Goal: Task Accomplishment & Management: Manage account settings

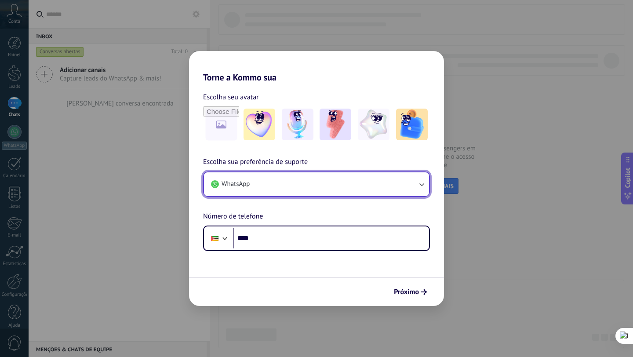
click at [373, 181] on button "WhatsApp" at bounding box center [316, 184] width 225 height 24
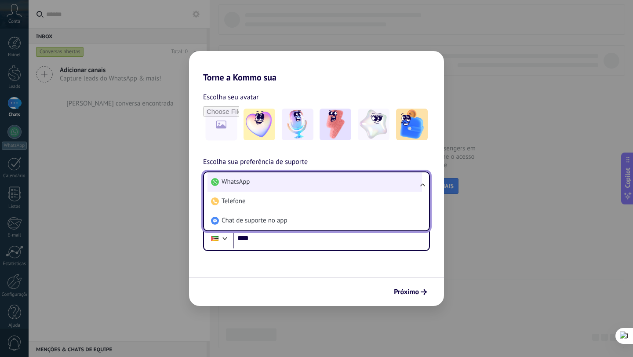
click at [350, 185] on li "WhatsApp" at bounding box center [314, 181] width 214 height 19
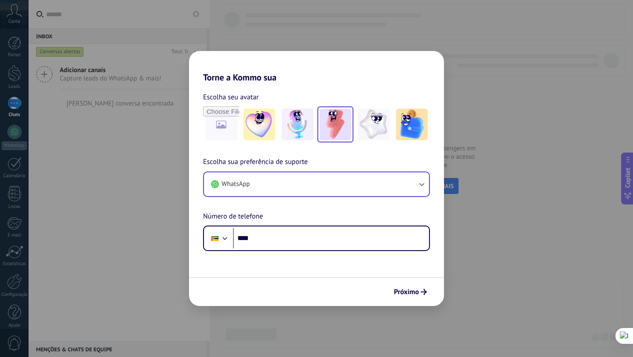
click at [333, 133] on img at bounding box center [335, 125] width 32 height 32
click at [413, 295] on span "Próximo" at bounding box center [406, 292] width 25 height 6
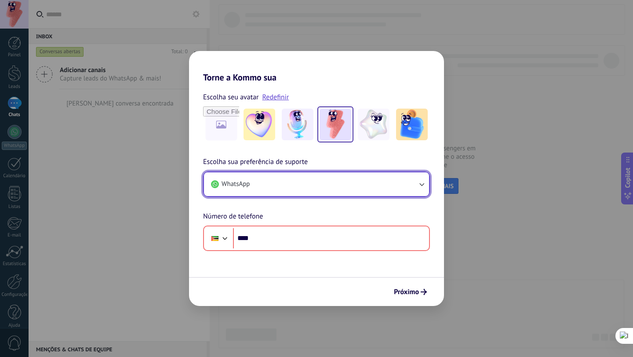
click at [300, 181] on button "WhatsApp" at bounding box center [316, 184] width 225 height 24
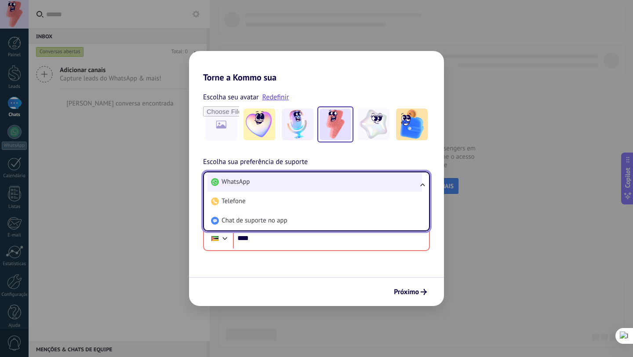
click at [274, 183] on li "WhatsApp" at bounding box center [314, 181] width 214 height 19
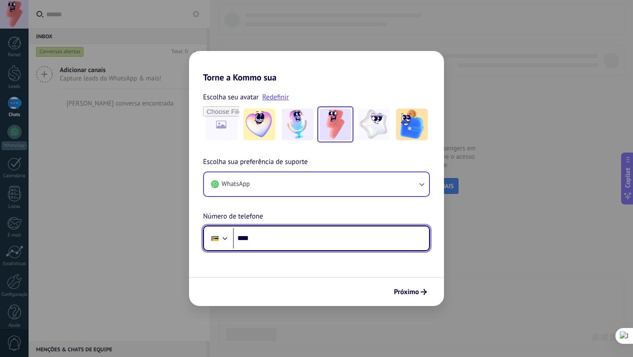
click at [271, 238] on input "****" at bounding box center [331, 238] width 196 height 20
type input "**********"
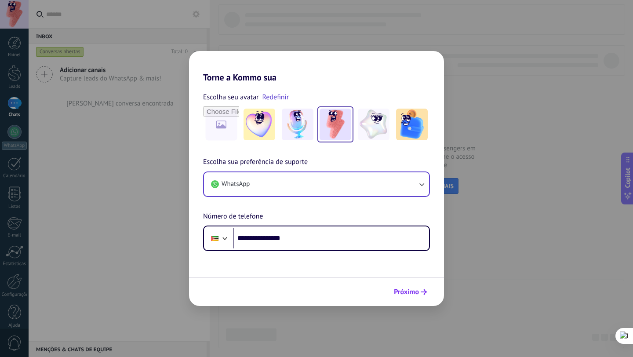
click at [400, 293] on span "Próximo" at bounding box center [406, 292] width 25 height 6
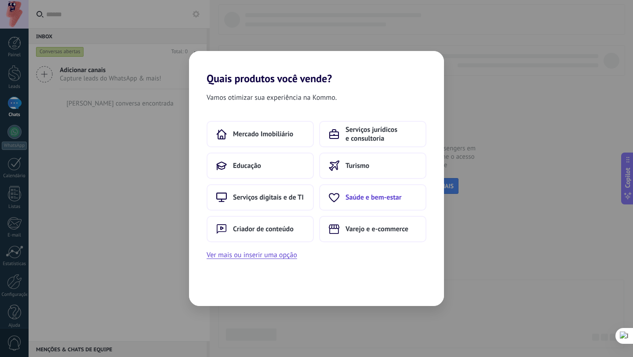
click at [357, 197] on span "Saúde e bem-estar" at bounding box center [373, 197] width 56 height 9
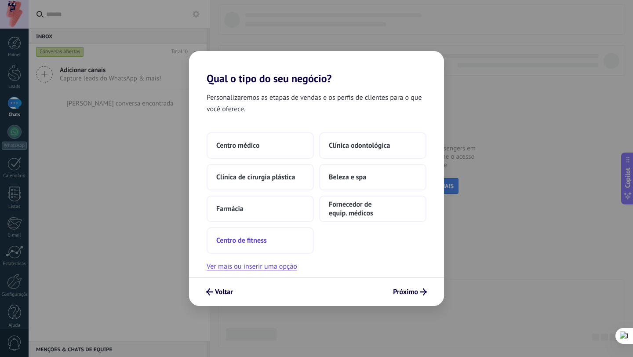
click at [282, 233] on button "Centro de fitness" at bounding box center [259, 240] width 107 height 26
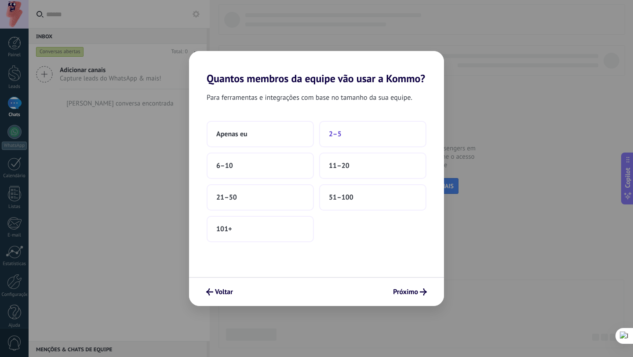
click at [344, 138] on button "2–5" at bounding box center [372, 134] width 107 height 26
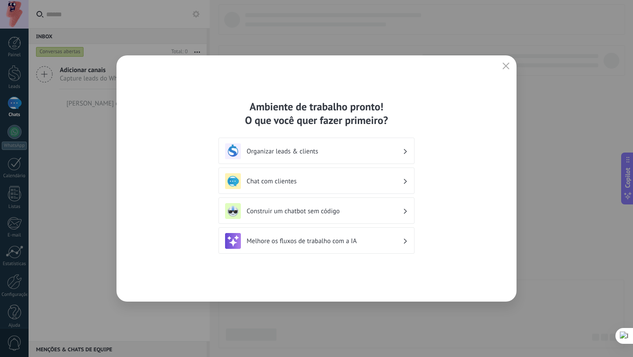
click at [329, 153] on h3 "Organizar leads & clients" at bounding box center [324, 151] width 156 height 8
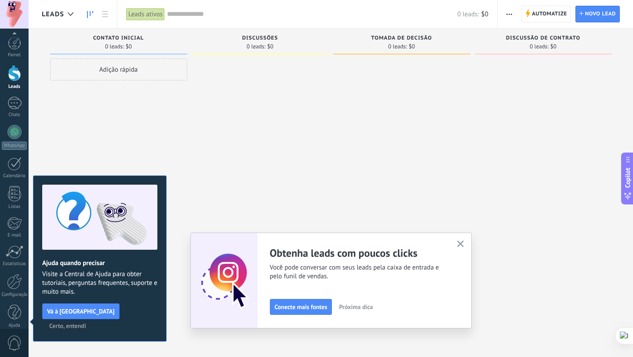
scroll to position [9, 0]
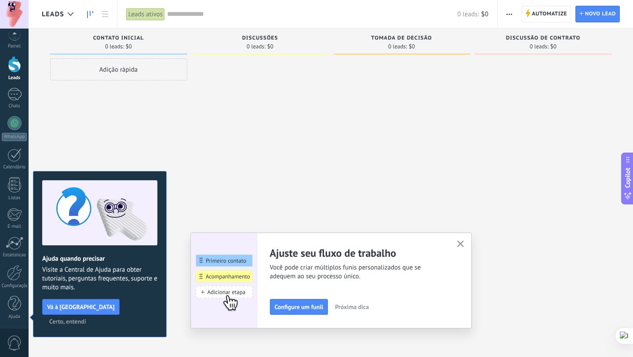
click at [465, 240] on button "button" at bounding box center [460, 244] width 11 height 12
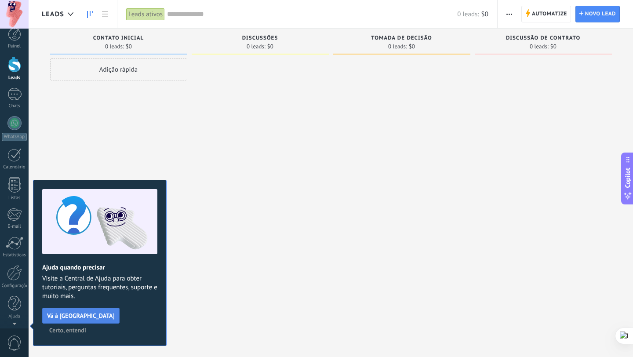
scroll to position [0, 0]
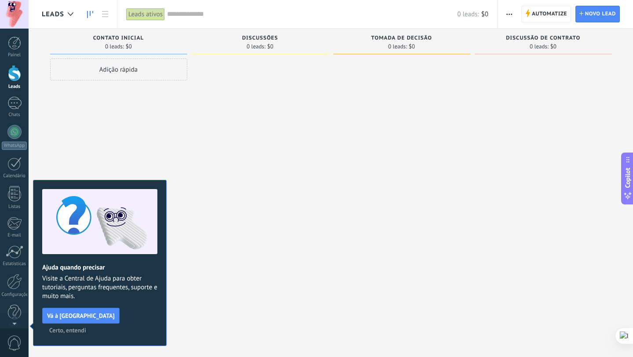
click at [86, 327] on span "Certo, entendi" at bounding box center [67, 330] width 37 height 6
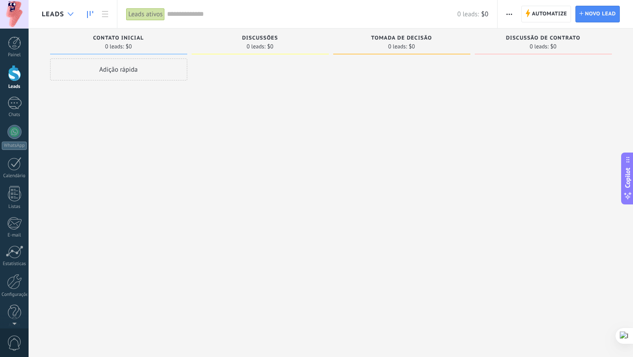
click at [63, 11] on div at bounding box center [70, 14] width 14 height 17
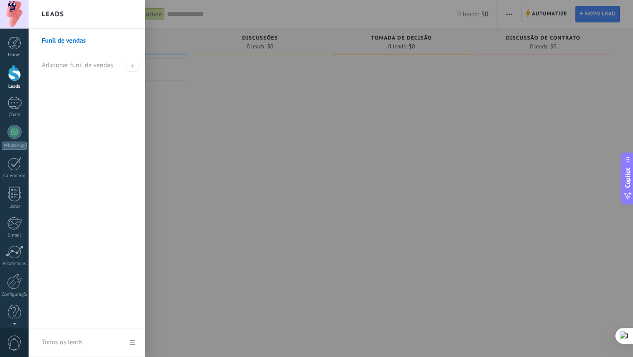
click at [162, 120] on div at bounding box center [345, 178] width 633 height 357
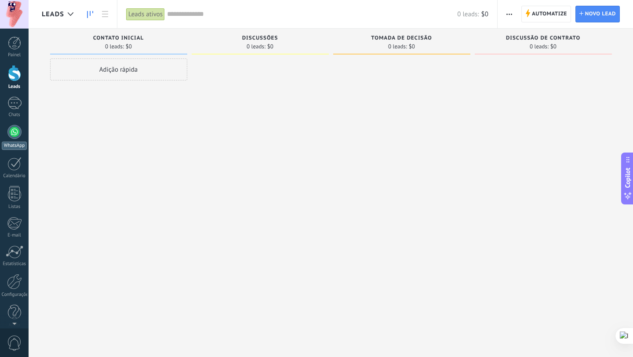
click at [16, 130] on div at bounding box center [14, 132] width 14 height 14
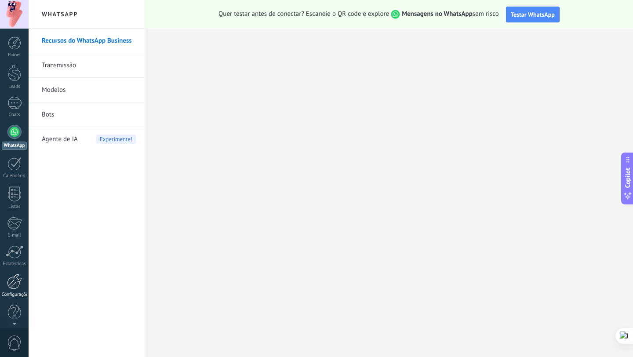
click at [17, 287] on div at bounding box center [14, 281] width 15 height 15
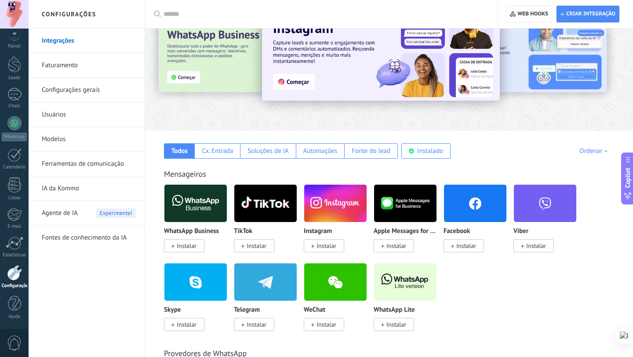
scroll to position [47, 0]
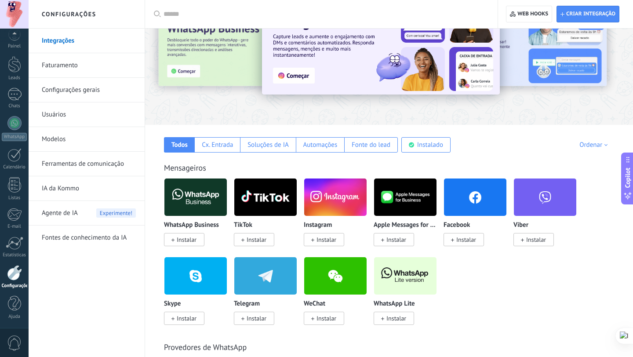
click at [466, 241] on span "Instalar" at bounding box center [466, 239] width 20 height 8
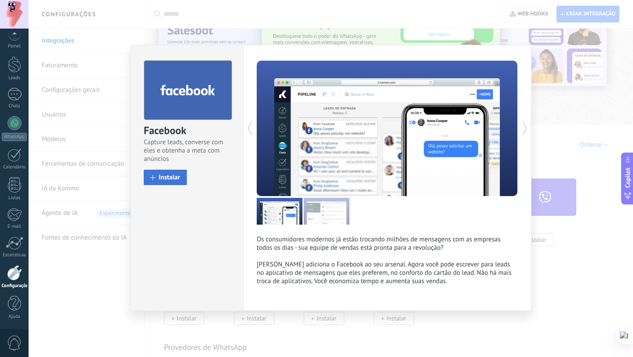
click at [163, 174] on span "Instalar" at bounding box center [170, 177] width 22 height 7
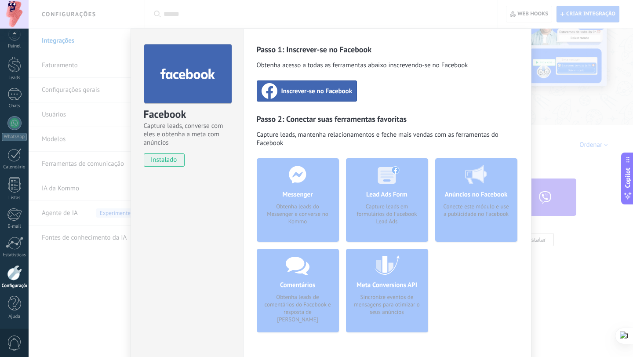
click at [288, 93] on span "Inscrever-se no Facebook" at bounding box center [316, 91] width 71 height 9
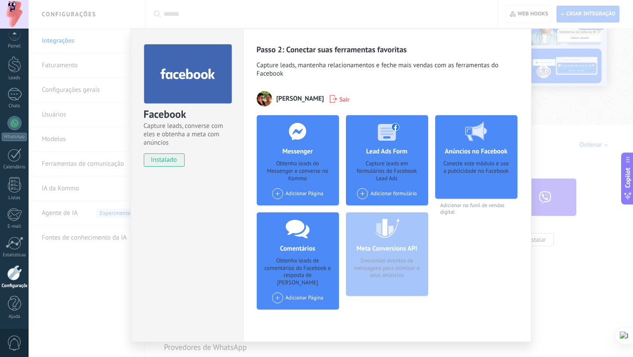
click at [276, 195] on span at bounding box center [277, 193] width 11 height 11
click at [358, 197] on span at bounding box center [362, 193] width 11 height 11
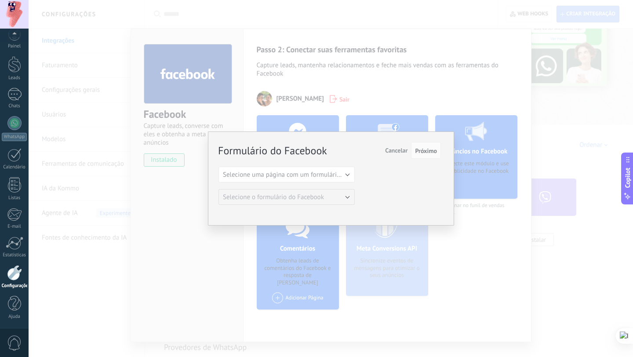
click at [396, 151] on span "Cancelar" at bounding box center [396, 150] width 22 height 8
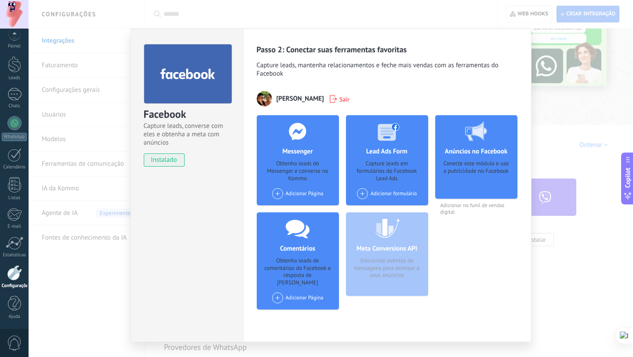
click at [552, 129] on div "Facebook Capture leads, converse com eles e obtenha a meta com anúncios instala…" at bounding box center [331, 178] width 604 height 357
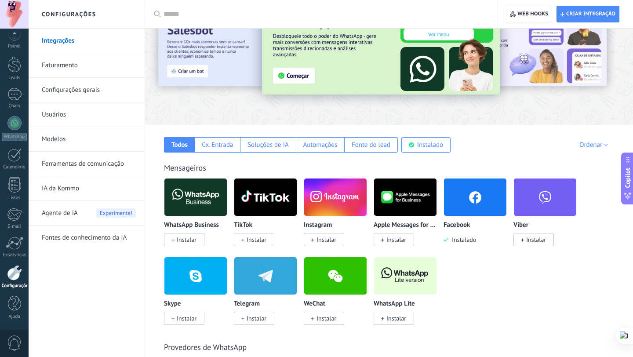
click at [322, 241] on span "Instalar" at bounding box center [326, 239] width 20 height 8
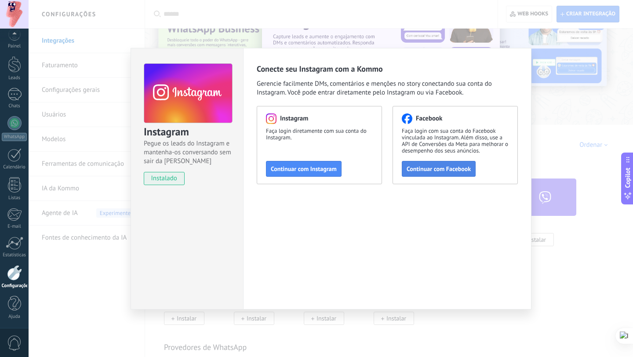
click at [424, 169] on span "Continuar com Facebook" at bounding box center [438, 169] width 64 height 6
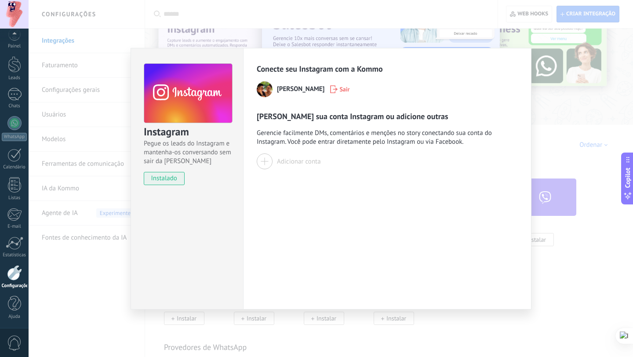
click at [265, 163] on div at bounding box center [265, 161] width 16 height 16
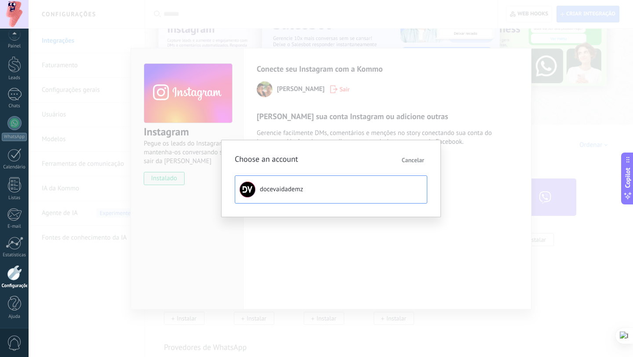
click at [279, 188] on span "docevaidademz" at bounding box center [281, 189] width 43 height 9
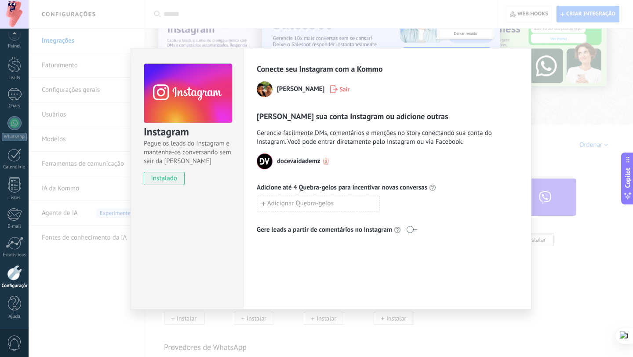
click at [558, 178] on div "Instagram Pegue os leads do Instagram e mantenha-os conversando sem sair da Kom…" at bounding box center [331, 178] width 604 height 357
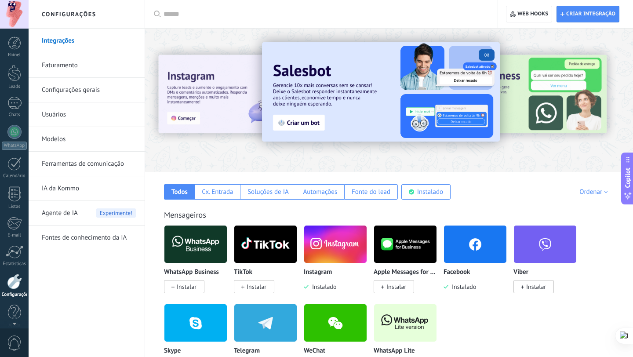
click at [17, 14] on div at bounding box center [14, 14] width 29 height 29
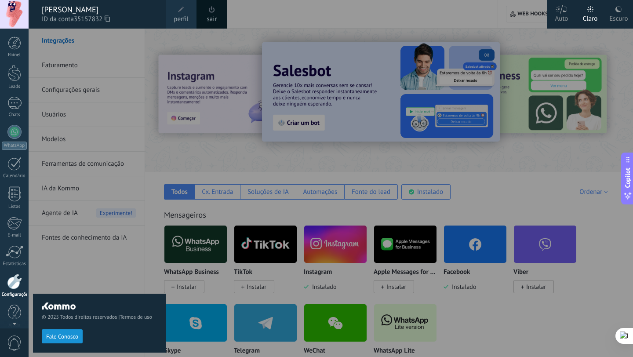
click at [180, 9] on span at bounding box center [181, 10] width 6 height 6
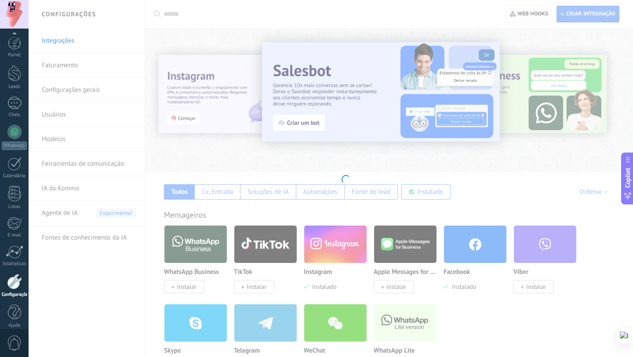
scroll to position [9, 0]
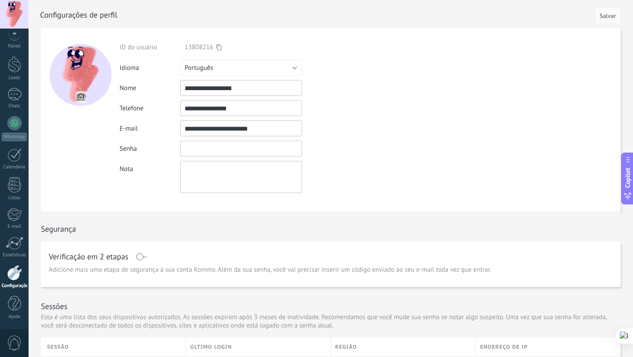
click at [259, 152] on input "textbox" at bounding box center [241, 149] width 122 height 16
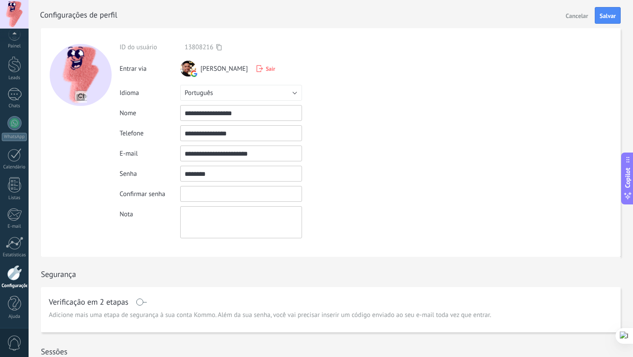
click at [221, 194] on input "textbox" at bounding box center [241, 194] width 122 height 16
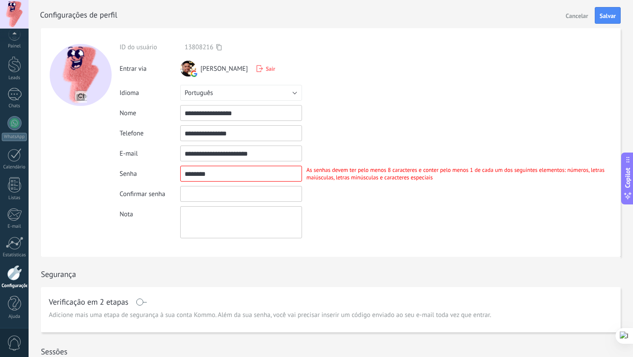
scroll to position [0, 0]
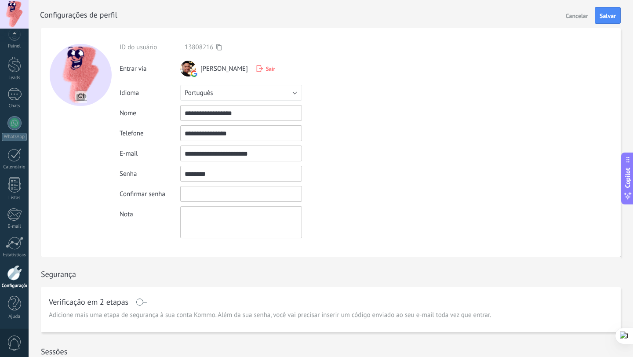
drag, startPoint x: 205, startPoint y: 172, endPoint x: 163, endPoint y: 172, distance: 41.7
click at [163, 172] on div "Senha As senhas devem ter pelo menos 8 caracteres e conter pelo menos 1 de cada…" at bounding box center [369, 174] width 501 height 16
type input "**********"
click at [189, 193] on input "textbox" at bounding box center [241, 194] width 122 height 16
type input "**********"
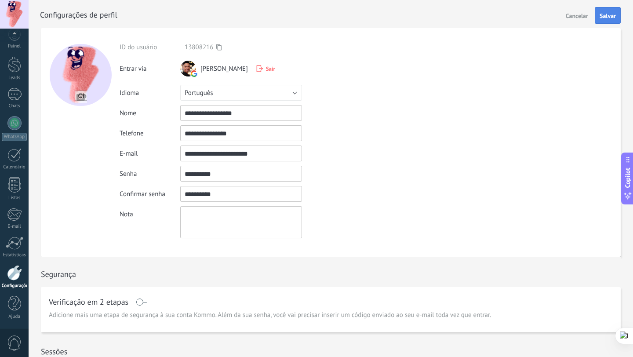
click at [600, 19] on span "Salvar" at bounding box center [607, 16] width 16 height 6
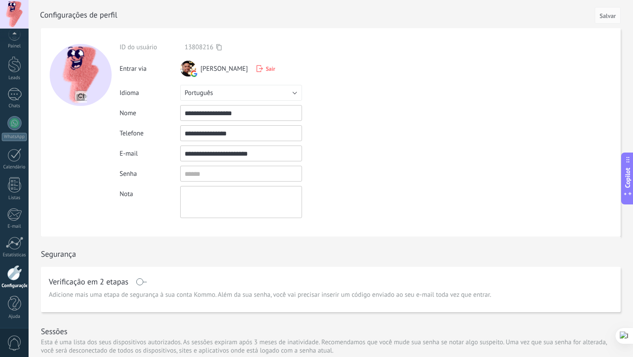
click at [13, 276] on div at bounding box center [14, 272] width 15 height 15
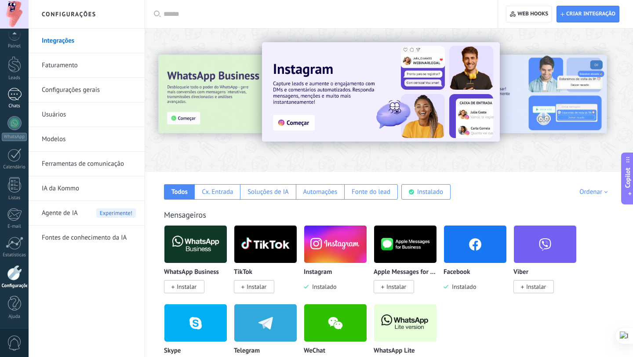
click at [14, 97] on div at bounding box center [14, 94] width 14 height 13
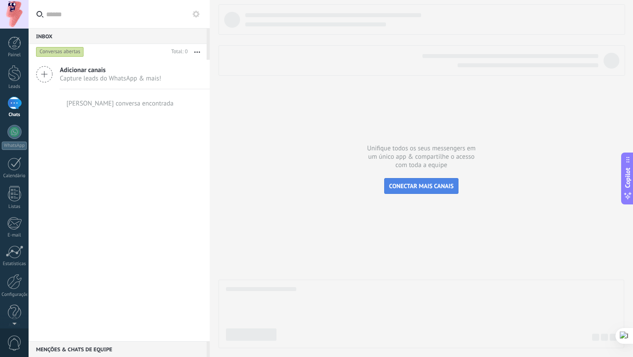
click at [396, 187] on span "CONECTAR MAIS CANAIS" at bounding box center [421, 186] width 65 height 8
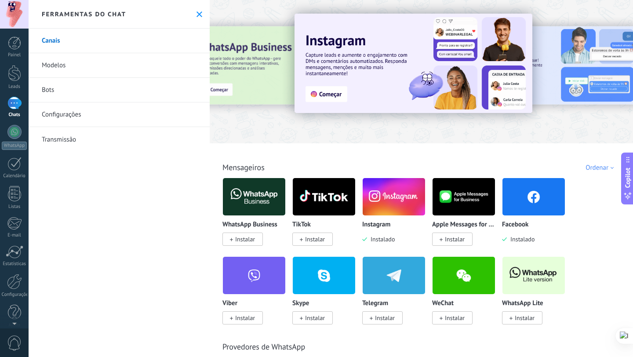
click at [520, 206] on img at bounding box center [533, 196] width 62 height 43
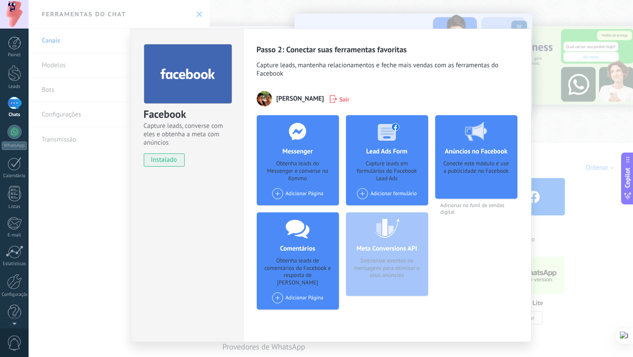
click at [466, 8] on div "Facebook Capture leads, converse com eles e obtenha a meta com anúncios instala…" at bounding box center [331, 178] width 604 height 357
